Goal: Transaction & Acquisition: Obtain resource

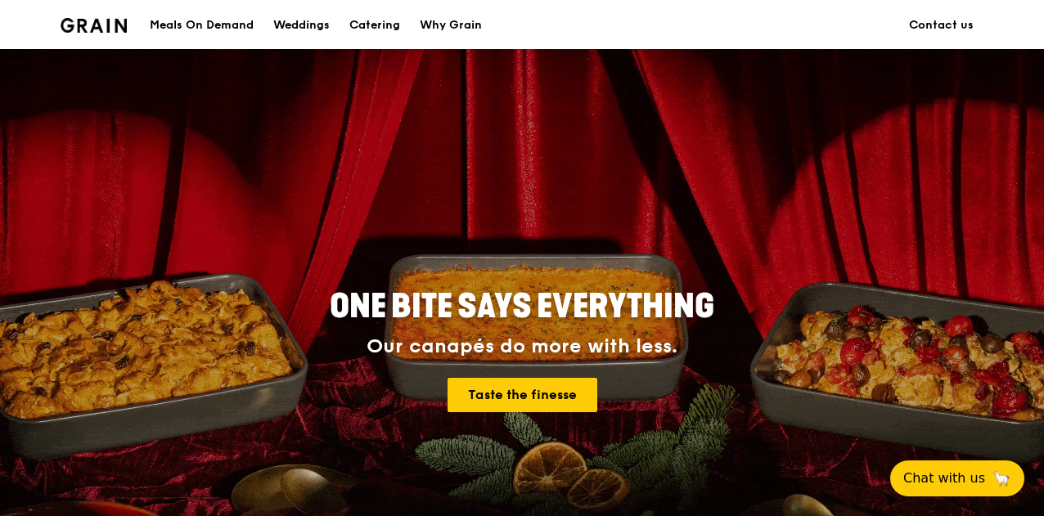
scroll to position [28, 0]
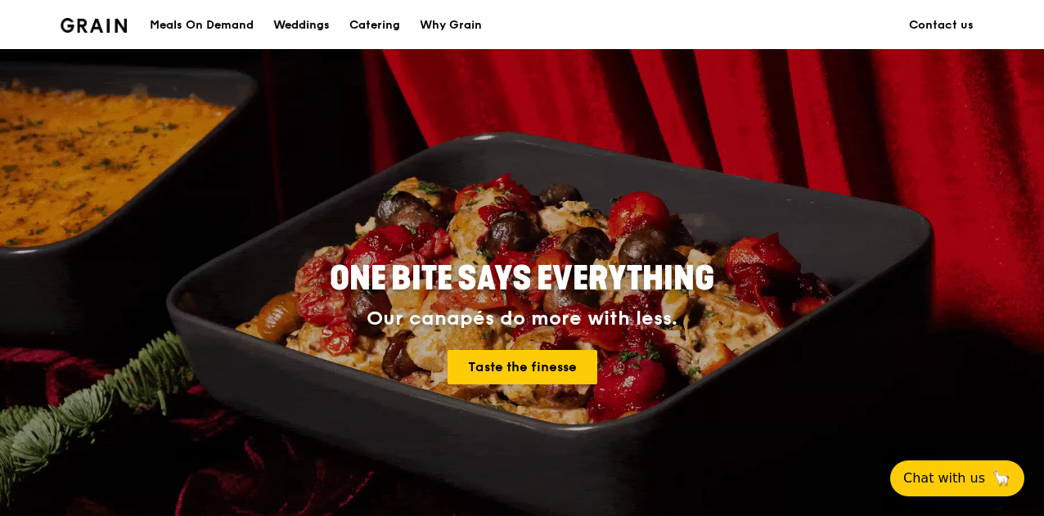
click at [321, 26] on div "Weddings" at bounding box center [301, 25] width 56 height 49
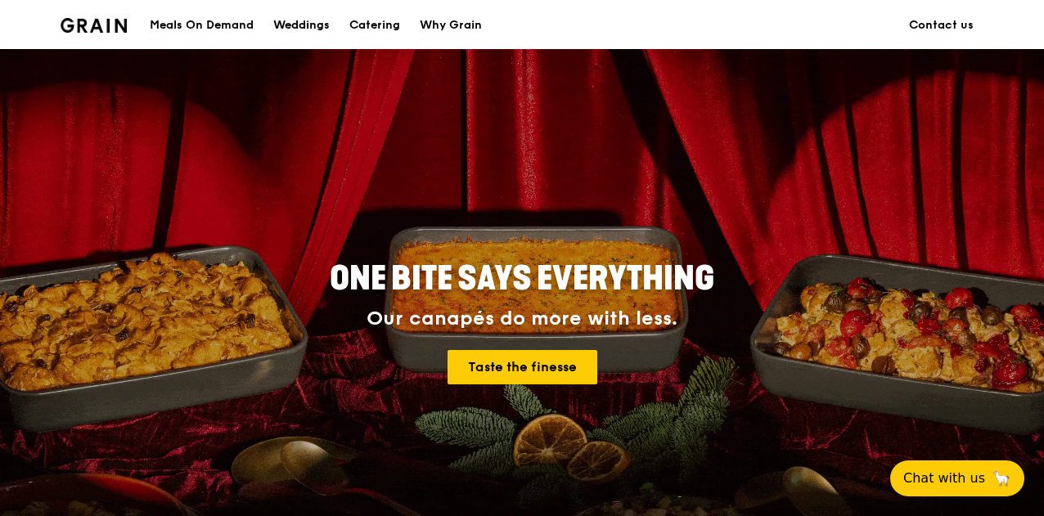
click at [321, 26] on div "Weddings" at bounding box center [301, 25] width 56 height 49
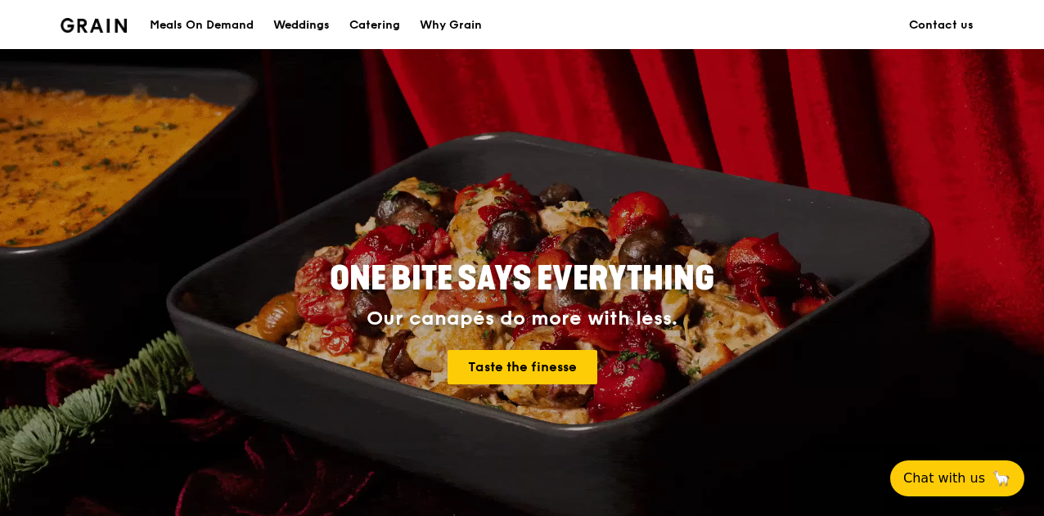
click at [304, 23] on div "Weddings" at bounding box center [301, 25] width 56 height 49
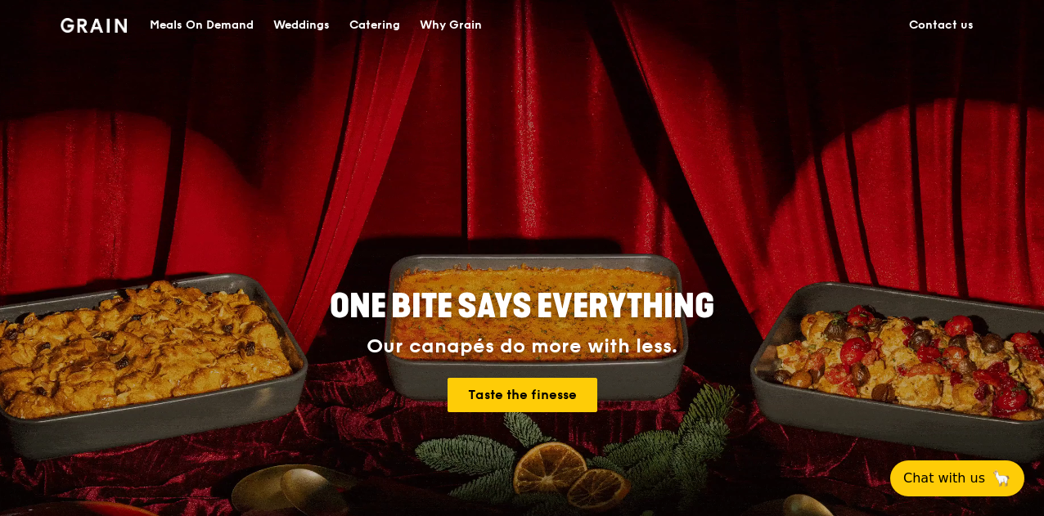
click at [309, 32] on div "Weddings" at bounding box center [301, 25] width 56 height 49
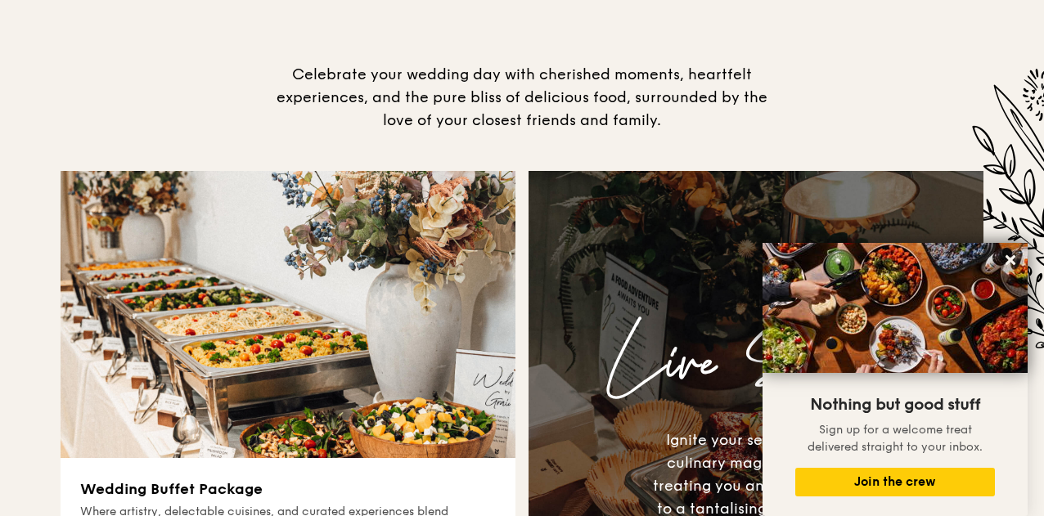
scroll to position [457, 0]
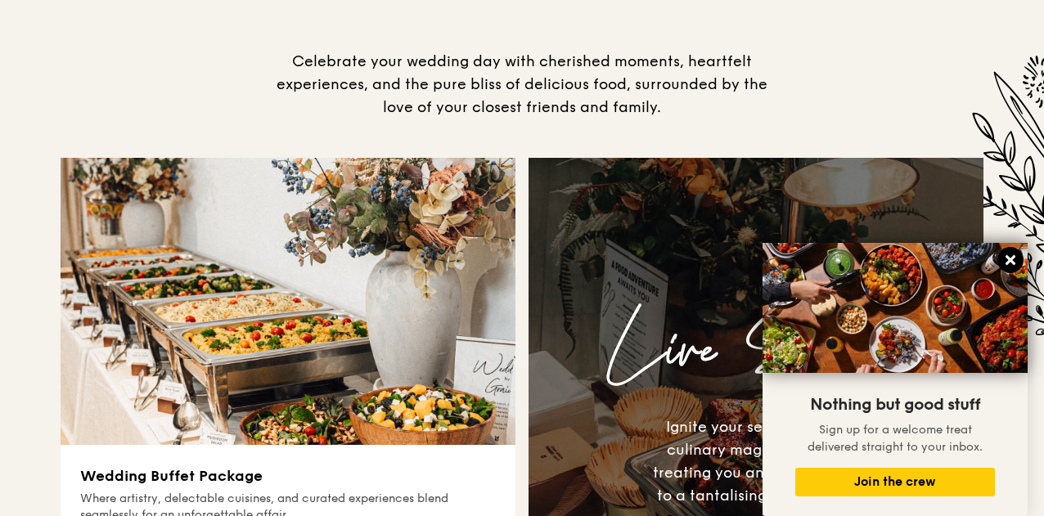
click at [1008, 258] on icon at bounding box center [1011, 260] width 10 height 10
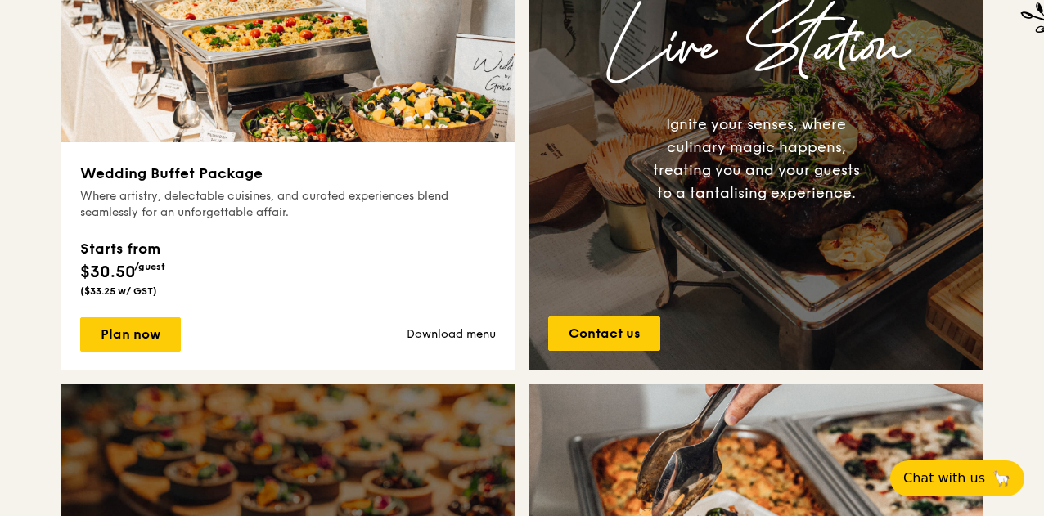
scroll to position [755, 0]
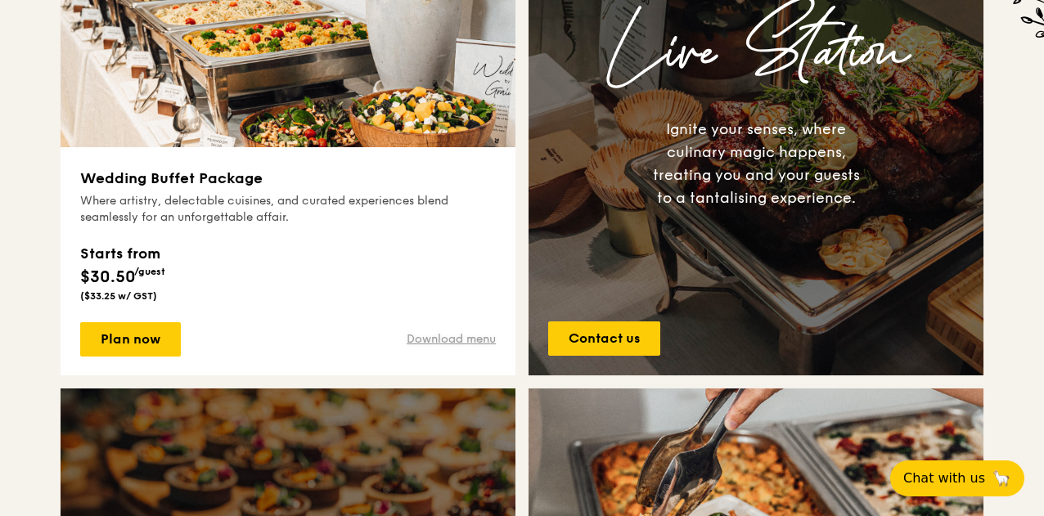
click at [469, 336] on link "Download menu" at bounding box center [451, 339] width 89 height 16
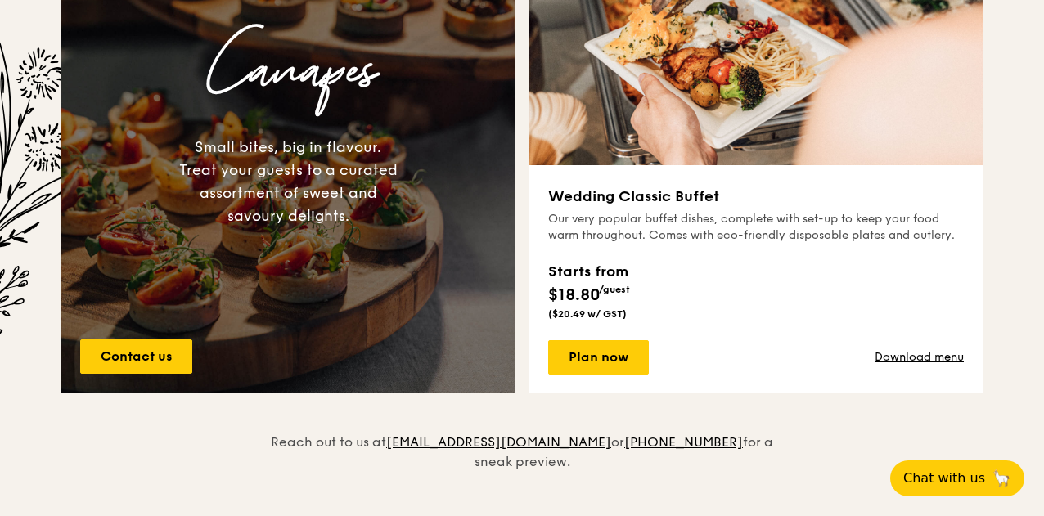
scroll to position [1267, 0]
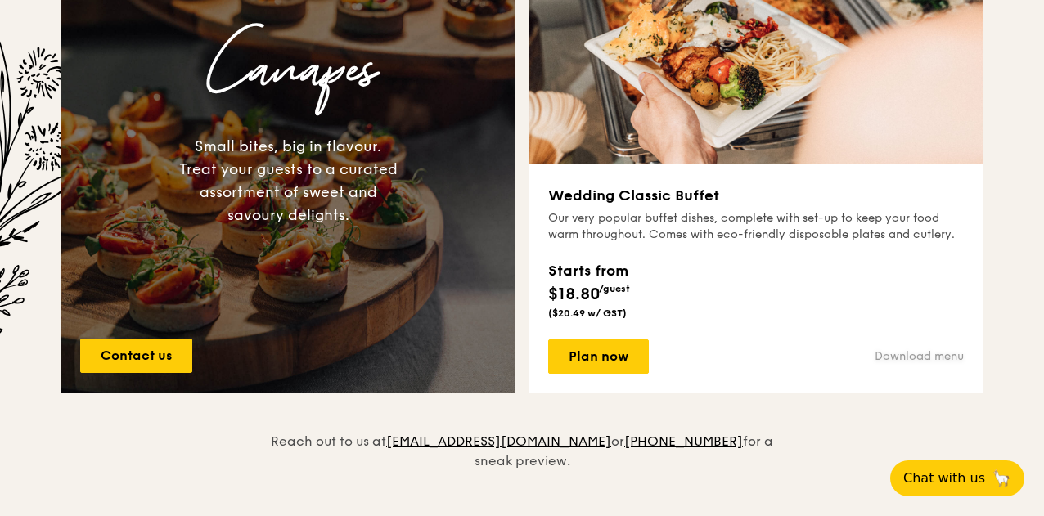
click at [928, 354] on link "Download menu" at bounding box center [919, 357] width 89 height 16
